Goal: Information Seeking & Learning: Find specific fact

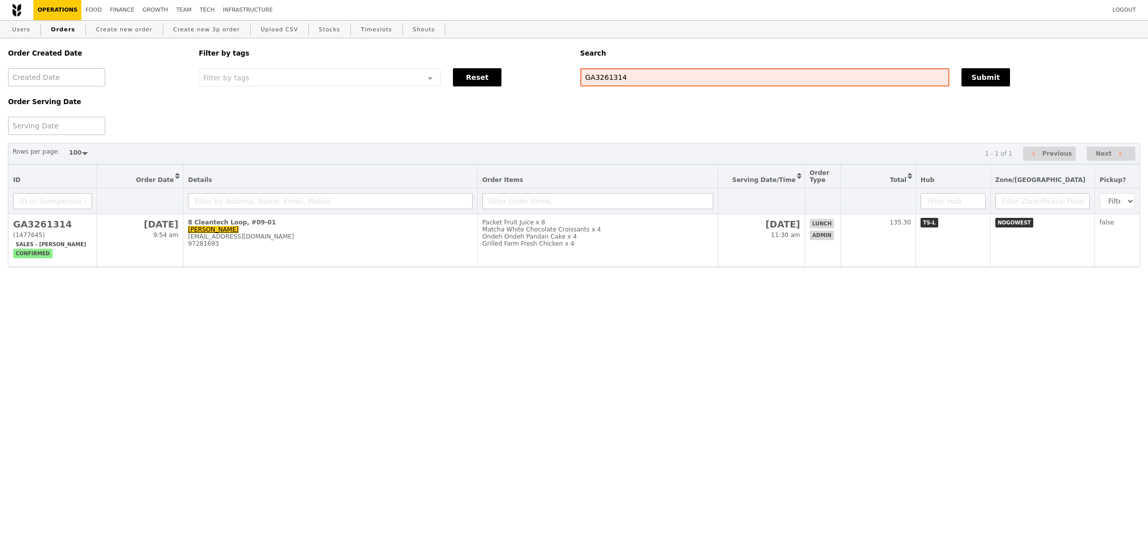
select select "100"
click at [676, 274] on div "Order Created Date Order Serving Date Filter by tags Filter by tags Meal_Plan W…" at bounding box center [574, 162] width 1148 height 248
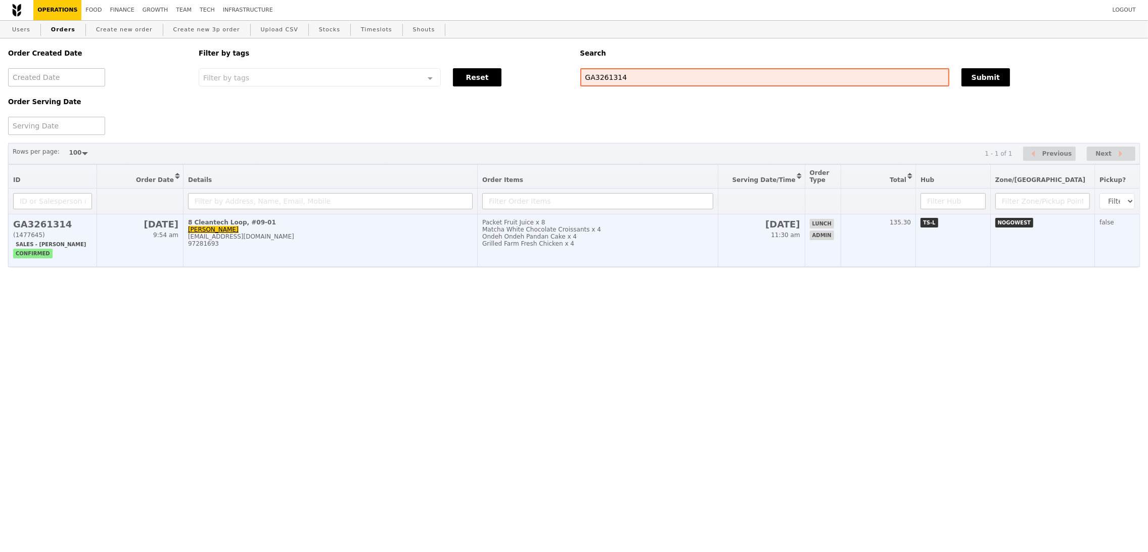
click at [670, 249] on td "Packet Fruit Juice x 8 Matcha White Chocolate Croissants x 4 Ondeh Ondeh Pandan…" at bounding box center [598, 240] width 241 height 53
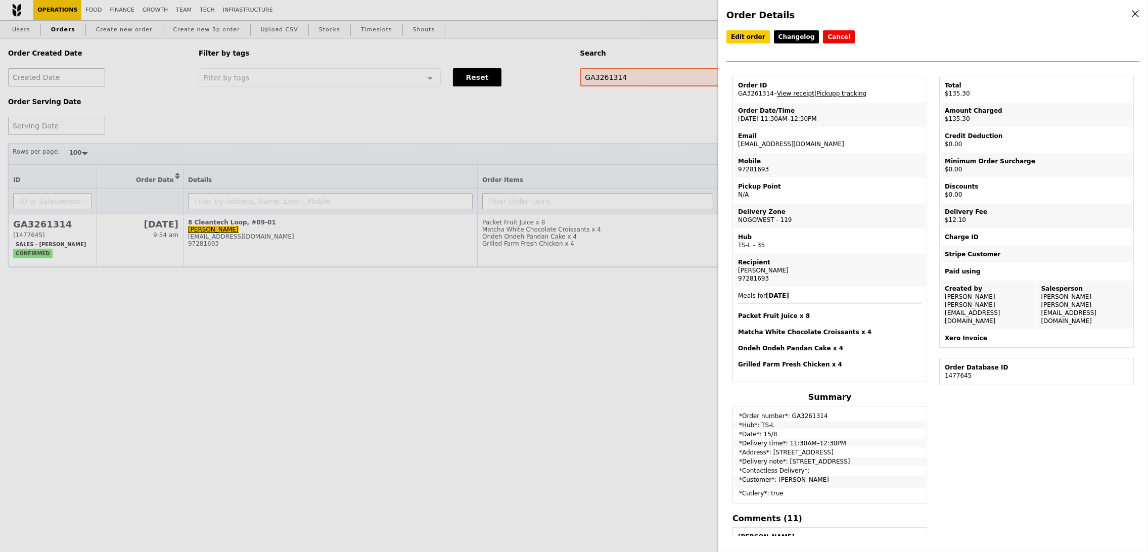
click at [1030, 438] on div "Edit order Changelog Cancel Order ID GA3261314 – View receipt | Pickupp trackin…" at bounding box center [932, 282] width 413 height 505
click at [778, 145] on td "Email [EMAIL_ADDRESS][DOMAIN_NAME]" at bounding box center [830, 140] width 192 height 24
copy td "[EMAIL_ADDRESS][DOMAIN_NAME]"
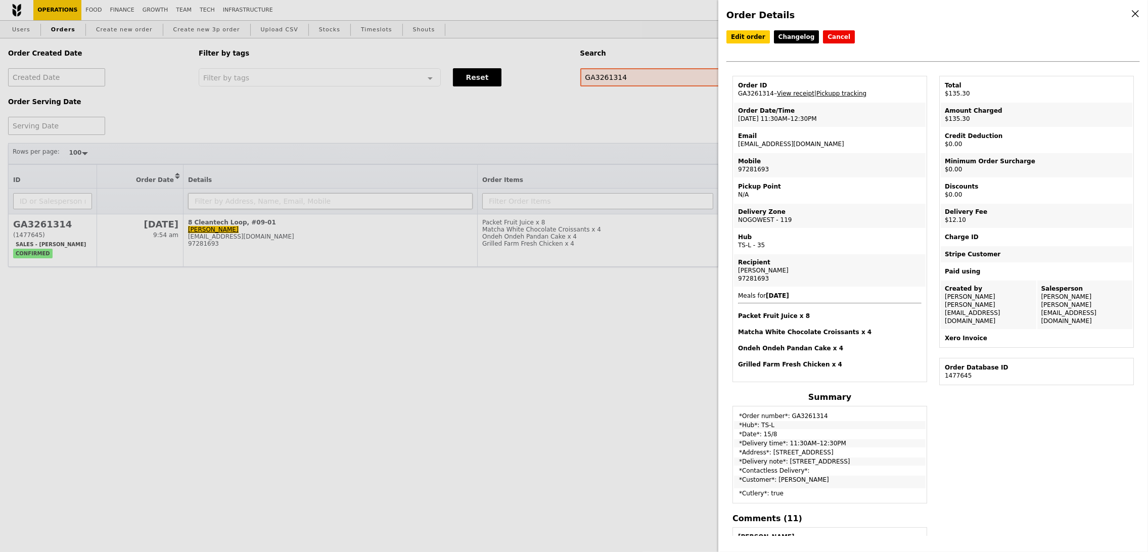
drag, startPoint x: 380, startPoint y: 342, endPoint x: 243, endPoint y: 195, distance: 201.3
click at [379, 342] on div "Order Details Edit order Changelog Cancel Order ID GA3261314 – View receipt | P…" at bounding box center [574, 276] width 1148 height 552
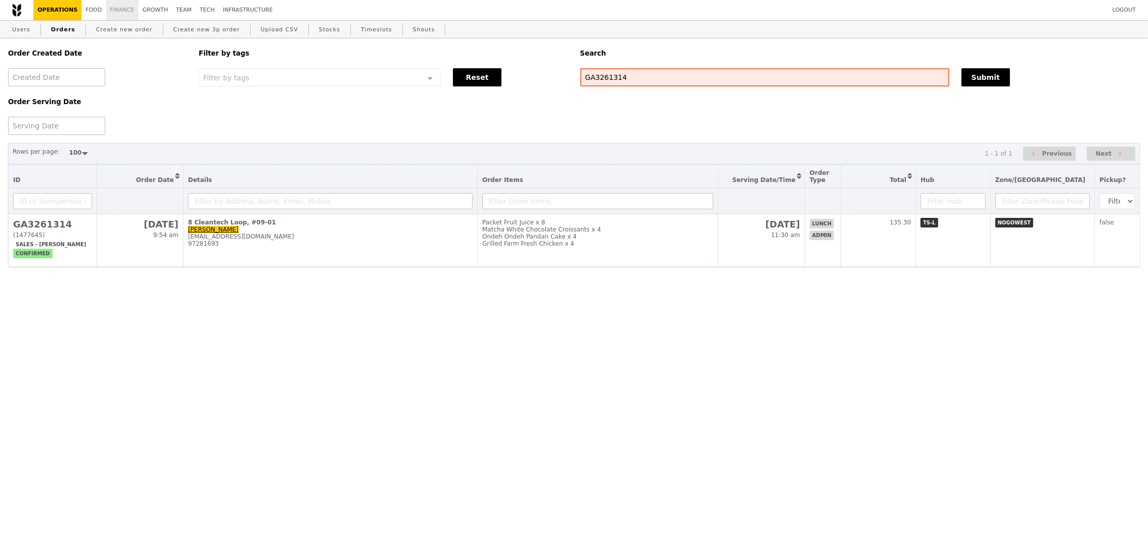
click at [127, 10] on link "Finance" at bounding box center [122, 10] width 32 height 20
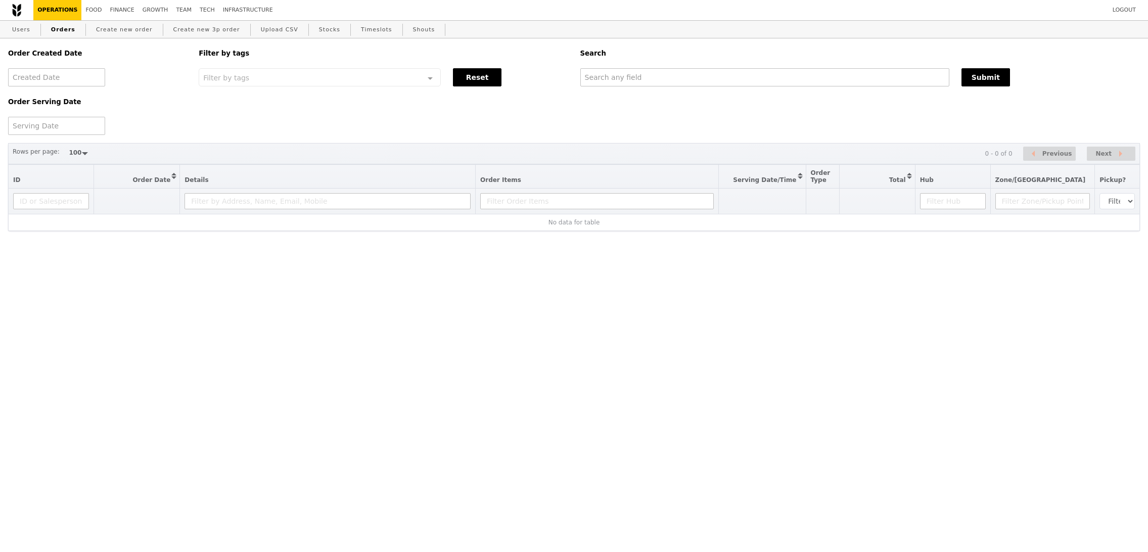
select select "100"
click at [720, 90] on div "Order Created Date Order Serving Date Filter by tags Filter by tags Meal_Plan W…" at bounding box center [574, 86] width 1144 height 97
drag, startPoint x: 721, startPoint y: 77, endPoint x: 874, endPoint y: 84, distance: 152.8
click at [721, 77] on input "text" at bounding box center [764, 77] width 369 height 18
paste input "[EMAIL_ADDRESS][DOMAIN_NAME]"
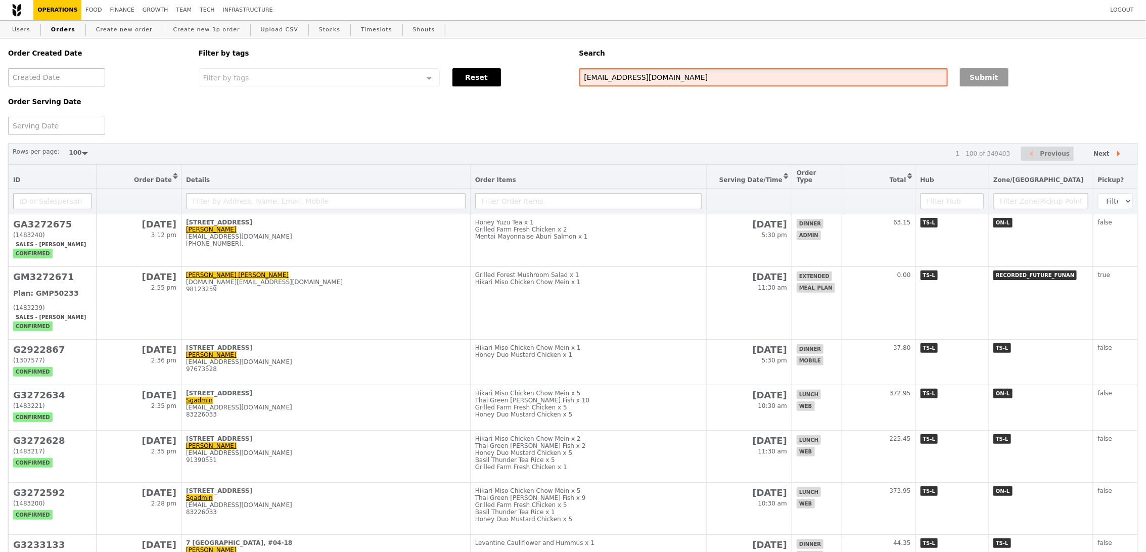
type input "[EMAIL_ADDRESS][DOMAIN_NAME]"
click at [972, 75] on button "Submit" at bounding box center [984, 77] width 49 height 18
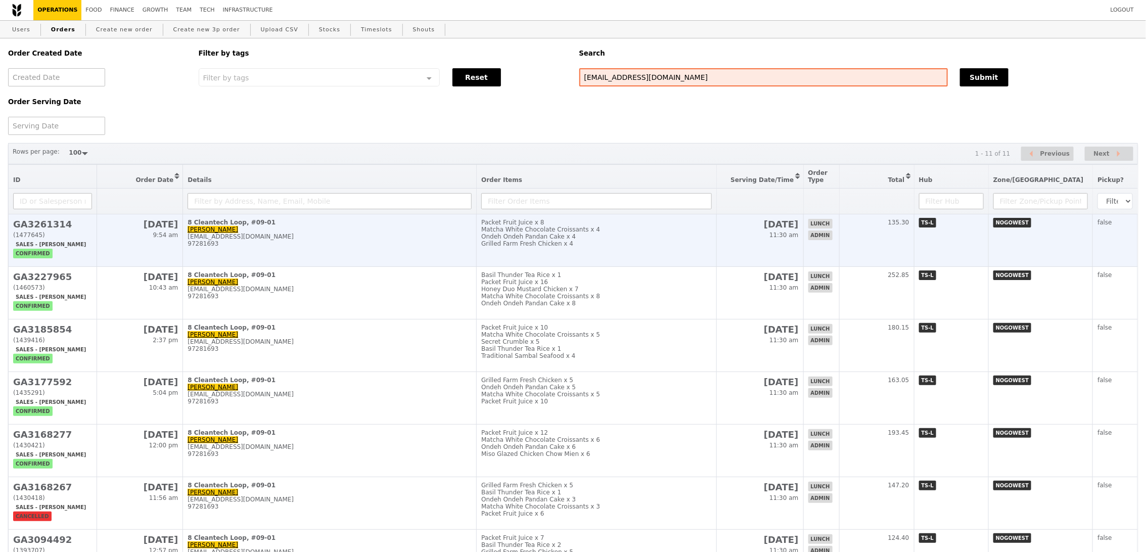
click at [364, 239] on div "[EMAIL_ADDRESS][DOMAIN_NAME]" at bounding box center [329, 236] width 284 height 7
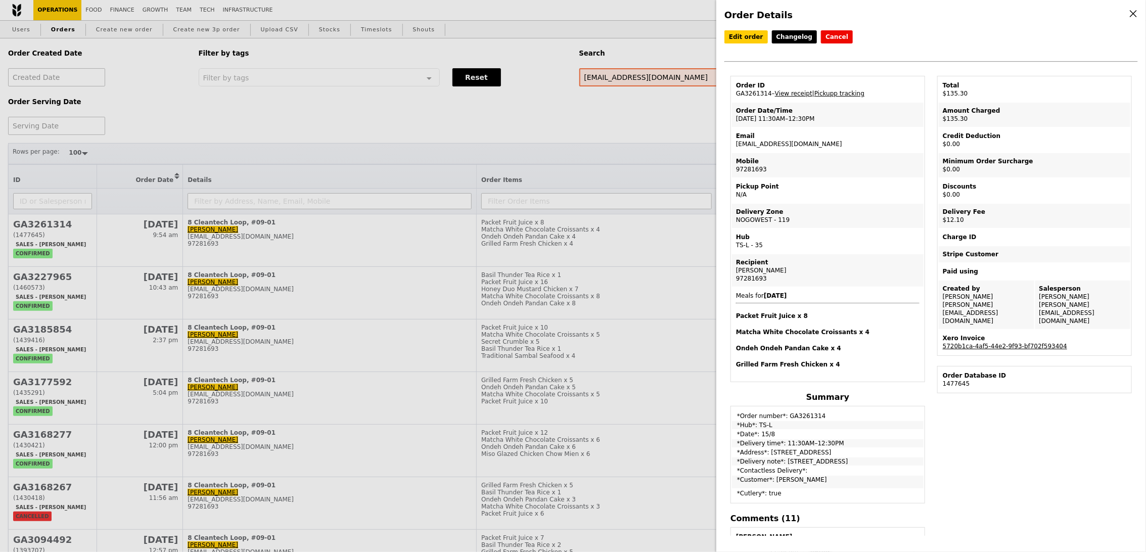
click at [956, 334] on div "Xero Invoice" at bounding box center [1033, 338] width 183 height 8
click at [956, 343] on link "5720b1ca-4af5-44e2-9f93-bf702f593404" at bounding box center [1004, 346] width 124 height 7
